Goal: Information Seeking & Learning: Learn about a topic

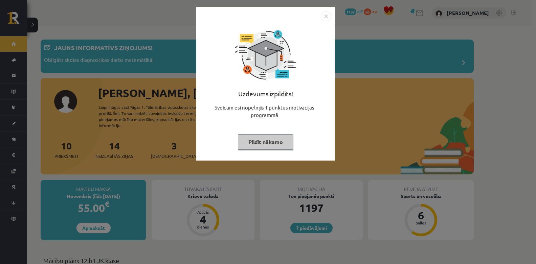
click at [326, 17] on img "Close" at bounding box center [326, 16] width 10 height 10
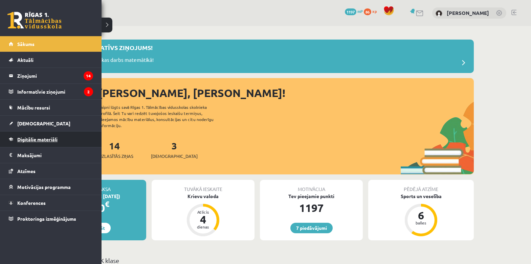
click at [41, 136] on link "Digitālie materiāli" at bounding box center [51, 140] width 84 height 16
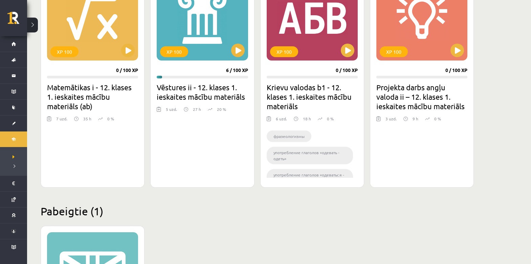
scroll to position [624, 0]
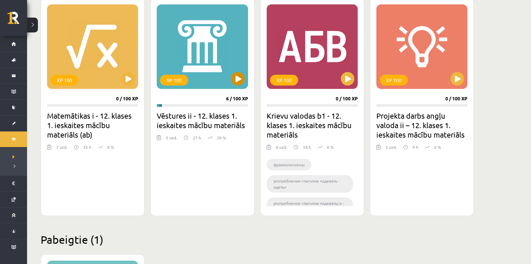
click at [227, 69] on div "XP 100" at bounding box center [202, 46] width 91 height 85
click at [215, 50] on div "XP 100" at bounding box center [202, 46] width 91 height 85
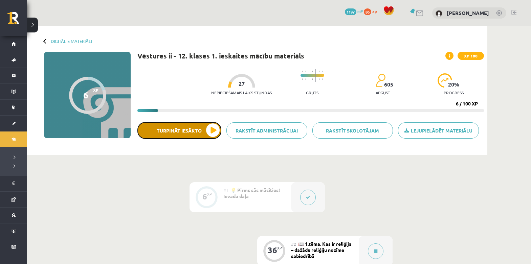
click at [178, 126] on button "Turpināt iesākto" at bounding box center [179, 130] width 84 height 17
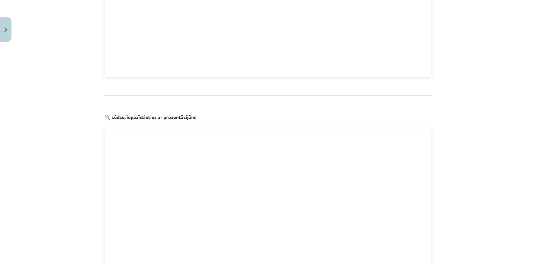
scroll to position [773, 0]
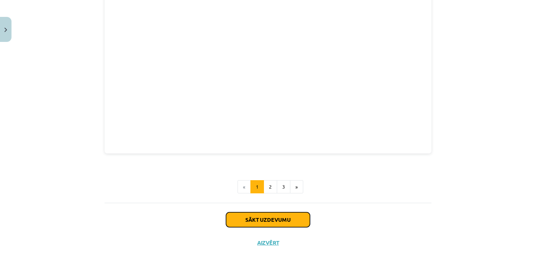
click at [287, 215] on button "Sākt uzdevumu" at bounding box center [268, 220] width 84 height 15
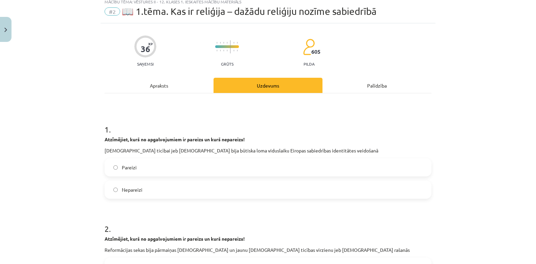
scroll to position [17, 0]
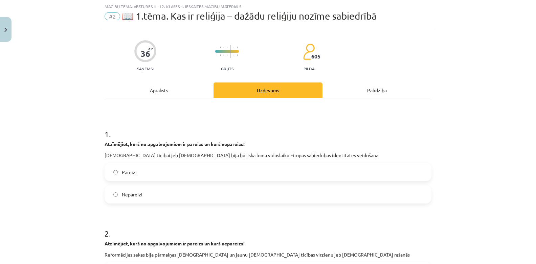
click at [231, 173] on label "Pareizi" at bounding box center [268, 172] width 326 height 17
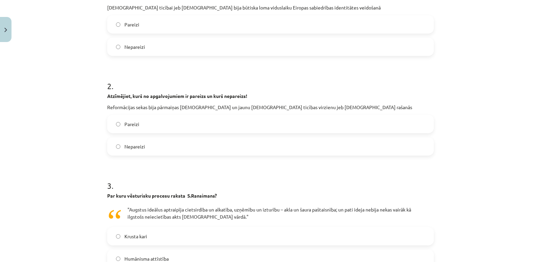
scroll to position [201, 0]
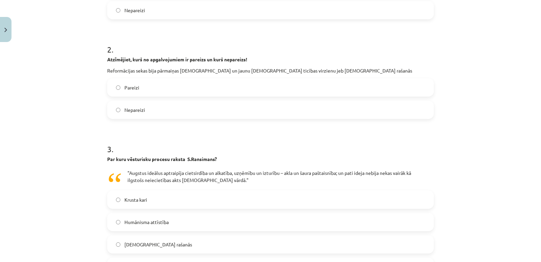
click at [303, 88] on label "Pareizi" at bounding box center [271, 87] width 326 height 17
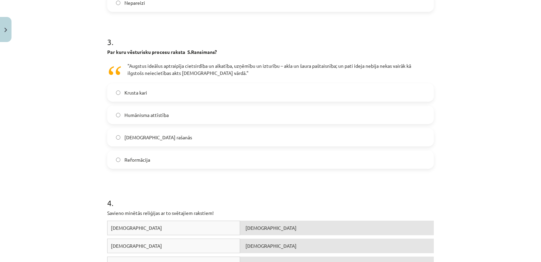
scroll to position [318, 0]
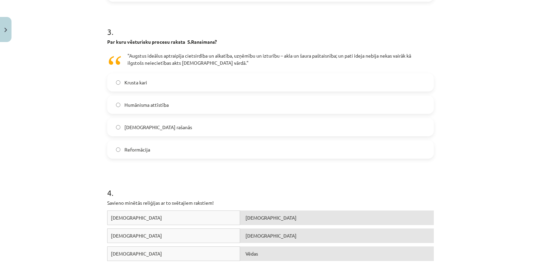
click at [332, 80] on label "Krusta kari" at bounding box center [271, 82] width 326 height 17
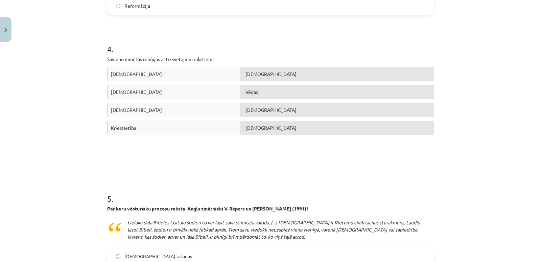
scroll to position [633, 0]
